Goal: Navigation & Orientation: Understand site structure

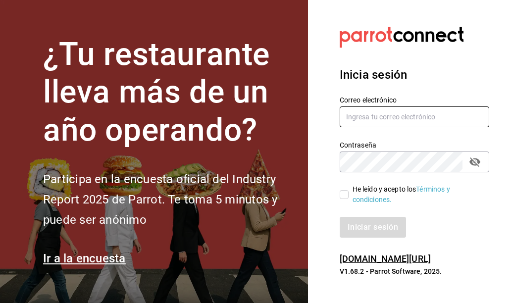
click at [384, 111] on input "text" at bounding box center [415, 116] width 150 height 21
type input "[EMAIL_ADDRESS][DOMAIN_NAME]"
click at [350, 194] on span "He leído y acepto los Términos y condiciones." at bounding box center [415, 194] width 133 height 21
click at [349, 194] on input "He leído y acepto los Términos y condiciones." at bounding box center [344, 194] width 9 height 9
checkbox input "true"
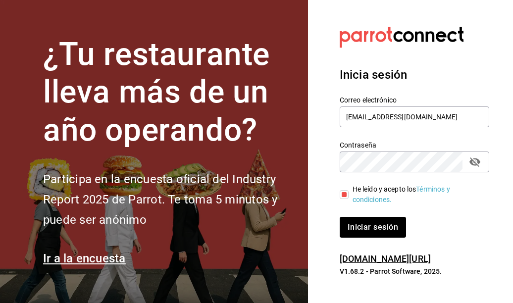
drag, startPoint x: 476, startPoint y: 160, endPoint x: 482, endPoint y: 163, distance: 6.4
click at [482, 163] on button "passwordField" at bounding box center [474, 162] width 17 height 17
click at [389, 233] on button "Iniciar sesión" at bounding box center [373, 227] width 67 height 21
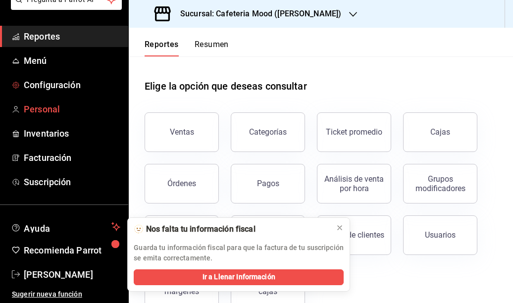
scroll to position [1, 0]
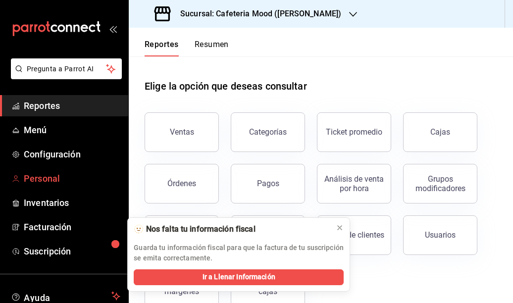
click at [61, 179] on span "Personal" at bounding box center [72, 178] width 97 height 13
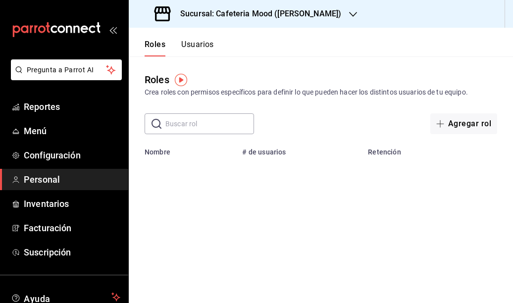
click at [219, 125] on input "text" at bounding box center [209, 124] width 89 height 20
type input "b"
click at [193, 48] on button "Usuarios" at bounding box center [197, 48] width 33 height 17
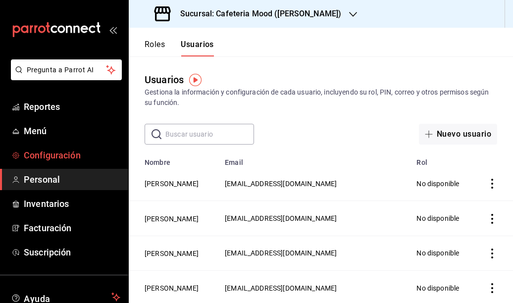
click at [58, 159] on span "Configuración" at bounding box center [72, 155] width 97 height 13
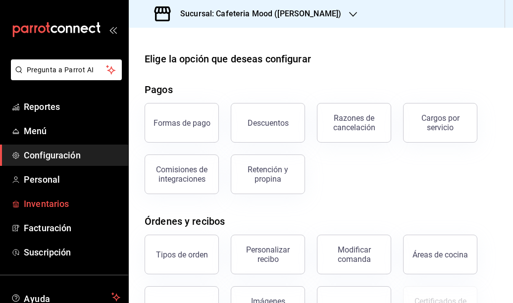
click at [47, 205] on span "Inventarios" at bounding box center [72, 203] width 97 height 13
